Goal: Task Accomplishment & Management: Use online tool/utility

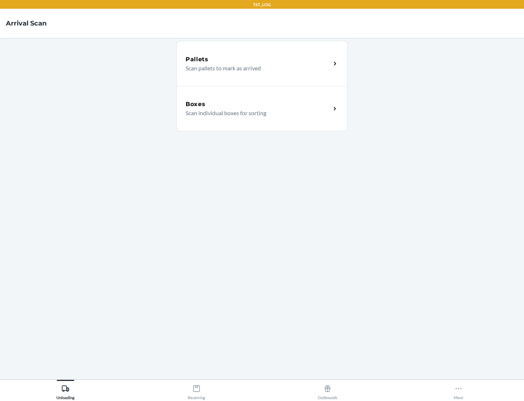
click at [258, 104] on div "Boxes" at bounding box center [258, 104] width 145 height 9
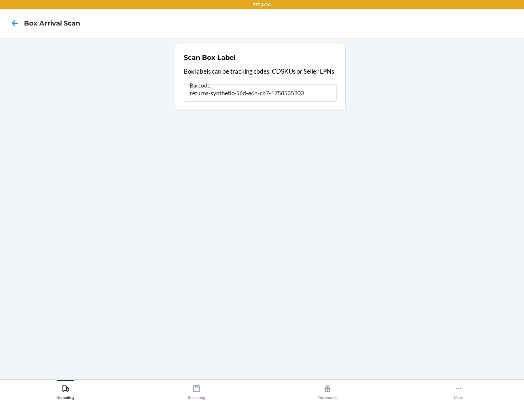
type input "returns-synthetic-56d-e6n-cb7-1758535200"
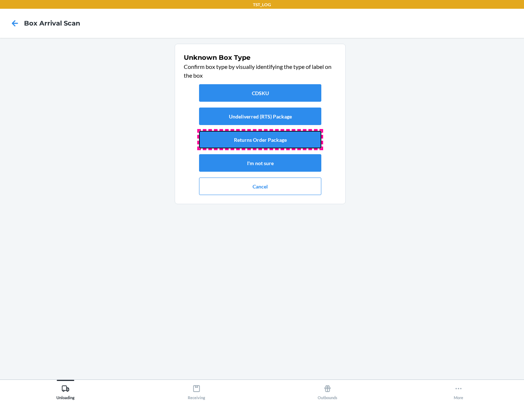
click at [260, 139] on button "Returns Order Package" at bounding box center [260, 139] width 122 height 17
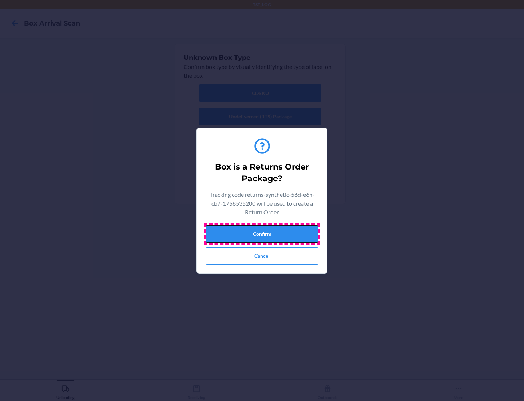
click at [262, 233] on button "Confirm" at bounding box center [262, 233] width 113 height 17
